Goal: Check status: Check status

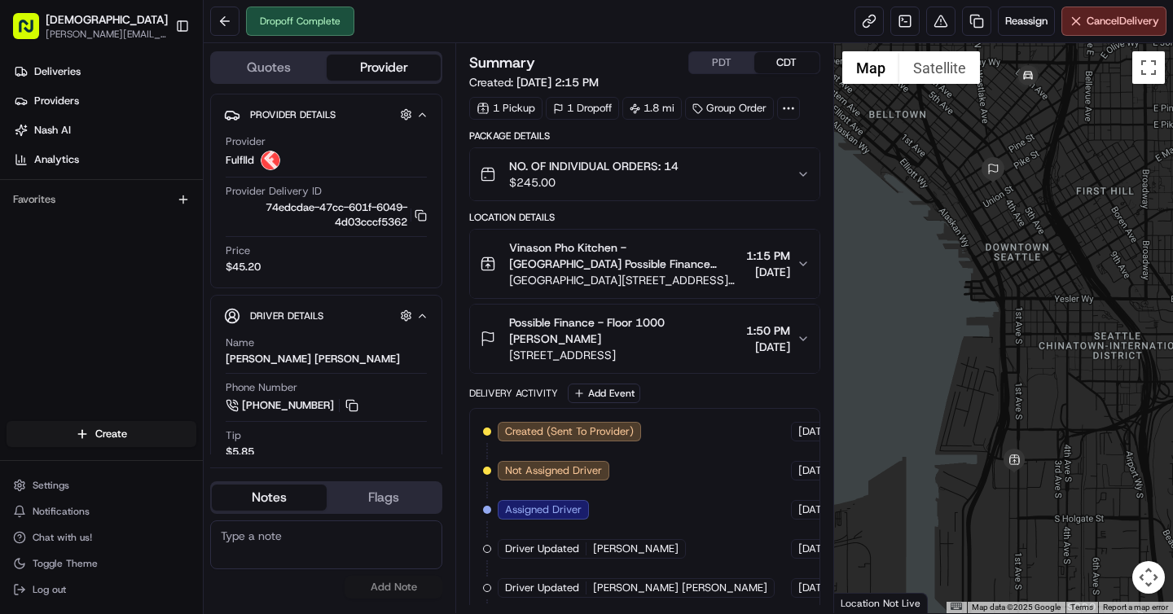
click at [796, 182] on div "NO. OF INDIVIDUAL ORDERS: 14 $245.00" at bounding box center [638, 174] width 316 height 33
drag, startPoint x: 225, startPoint y: 164, endPoint x: 252, endPoint y: 165, distance: 26.9
click at [252, 165] on div "Provider Fulflld Provider Delivery ID 74edcdae-47cc-601f-6049-4d03cccf5362 Copy…" at bounding box center [326, 204] width 204 height 153
copy span "Fulflld"
